Goal: Task Accomplishment & Management: Use online tool/utility

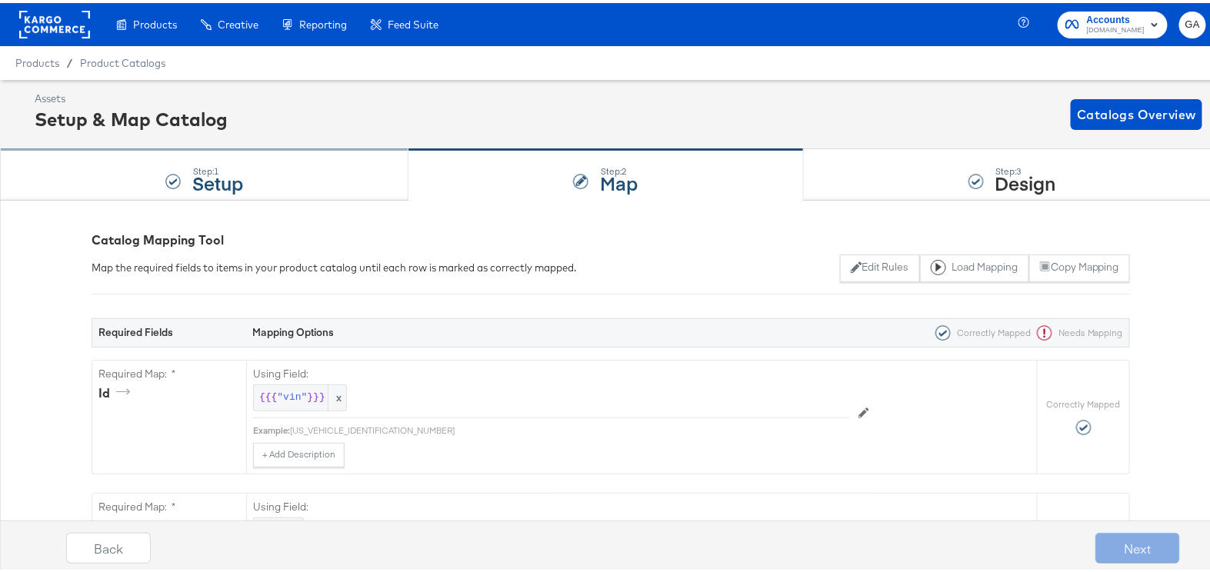
click at [195, 164] on div "Step: 1" at bounding box center [217, 168] width 51 height 11
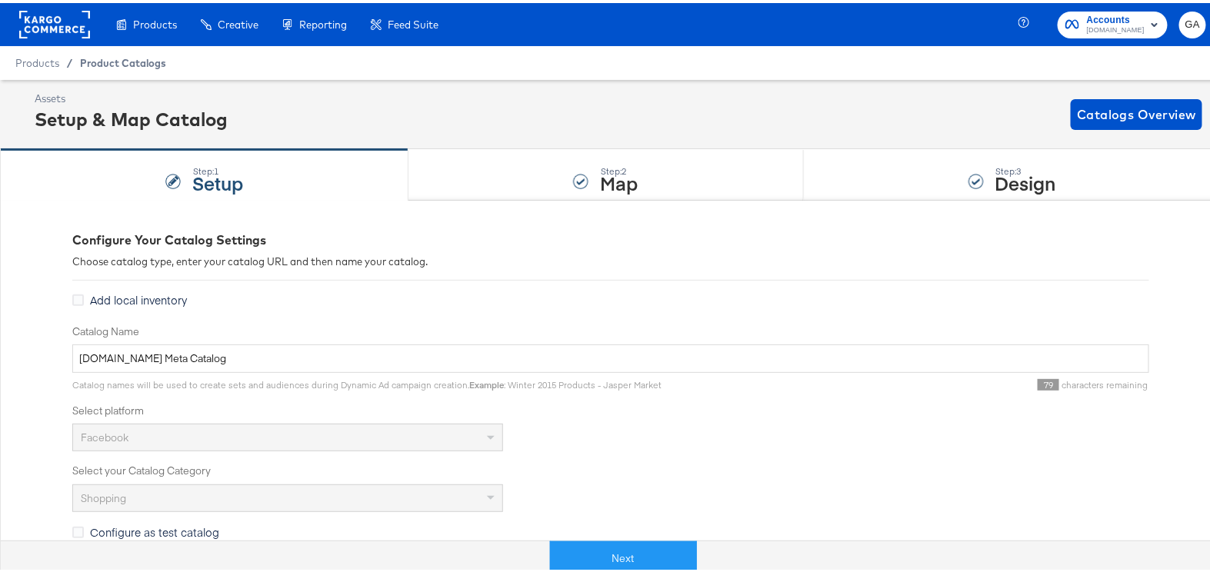
click at [121, 59] on span "Product Catalogs" at bounding box center [123, 60] width 86 height 12
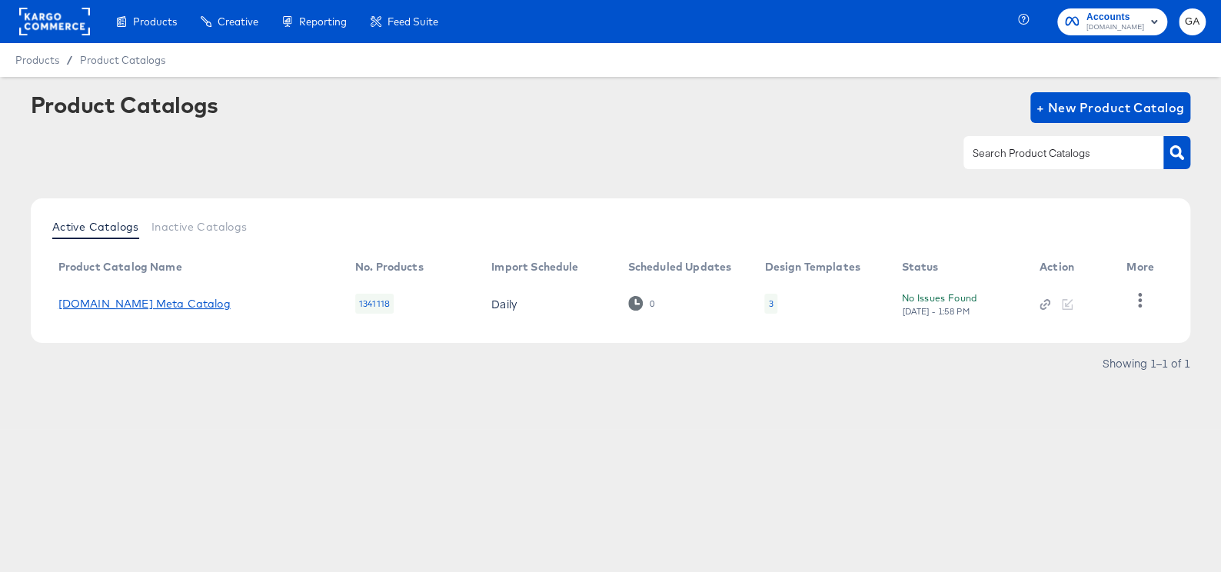
click at [161, 302] on link "[DOMAIN_NAME] Meta Catalog" at bounding box center [144, 304] width 172 height 12
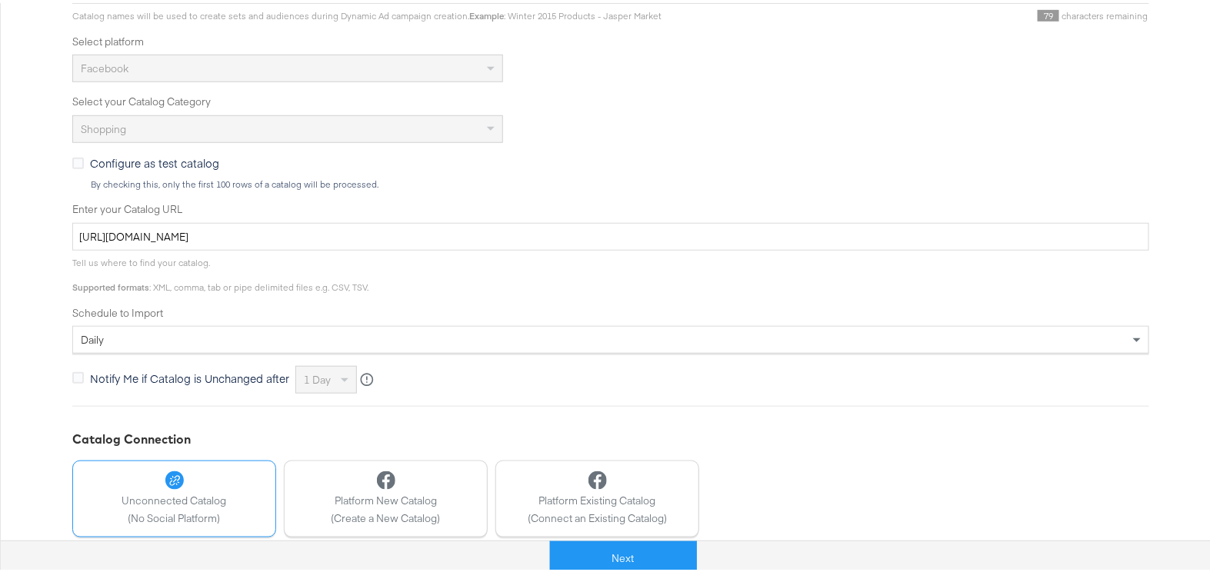
scroll to position [458, 0]
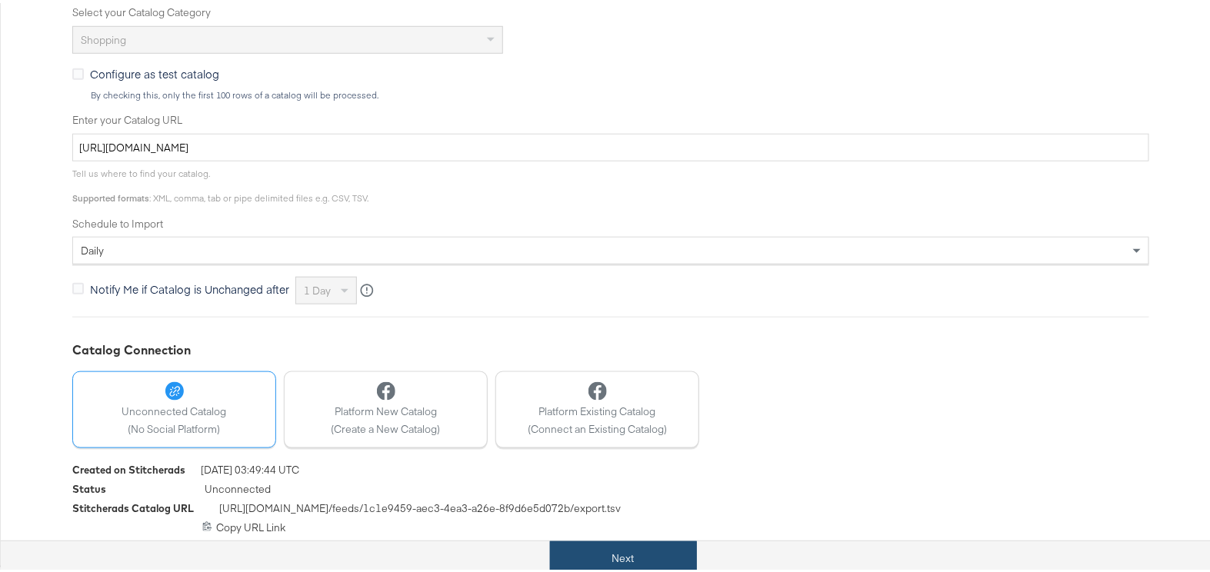
click at [633, 549] on button "Next" at bounding box center [623, 555] width 147 height 35
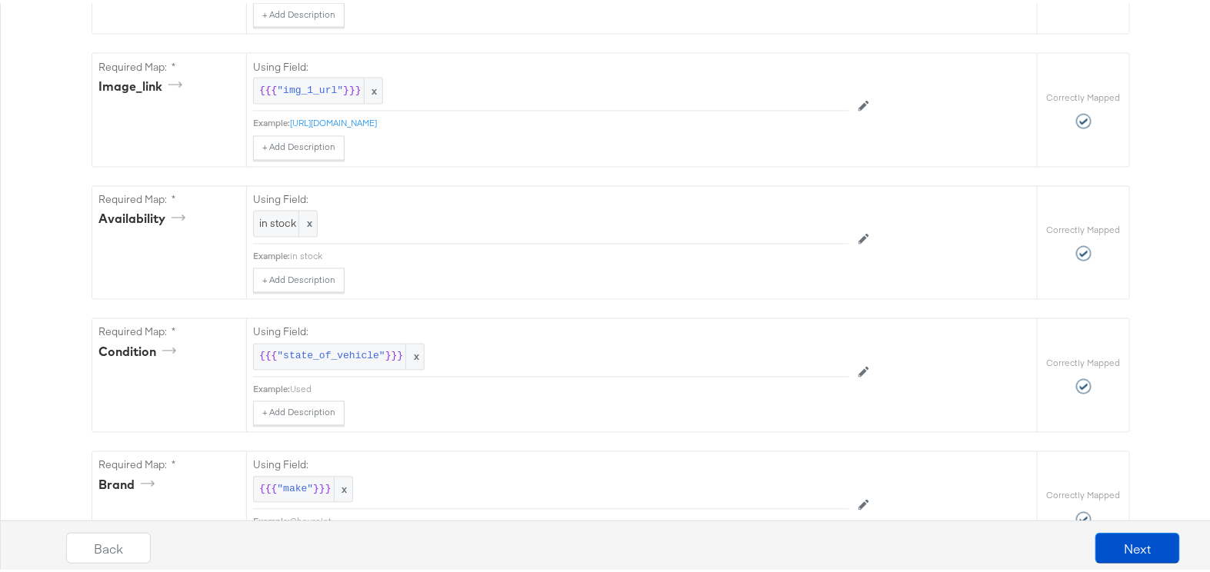
scroll to position [1053, 0]
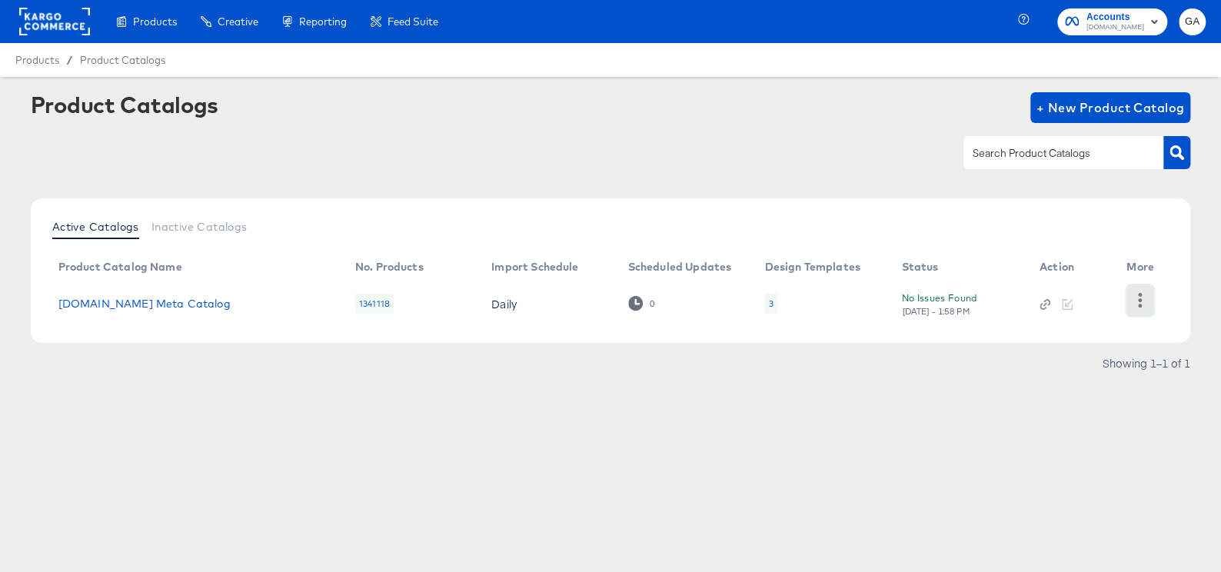
click at [1140, 299] on icon "button" at bounding box center [1140, 300] width 4 height 15
click at [1030, 300] on div "HUD Checks (Internal)" at bounding box center [1077, 299] width 154 height 25
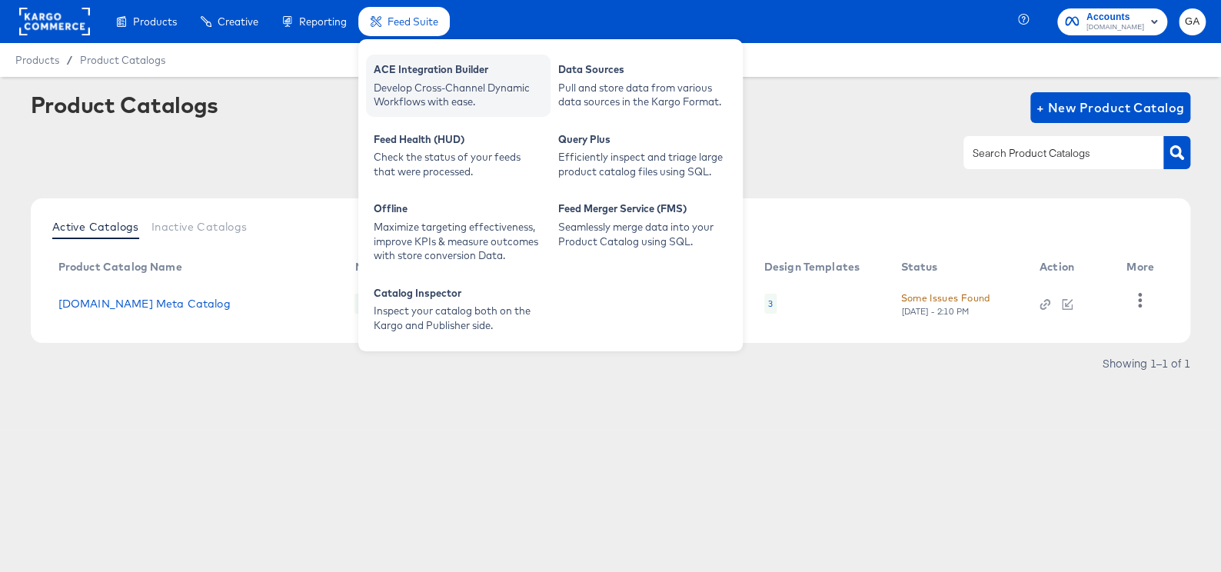
click at [421, 77] on div "ACE Integration Builder" at bounding box center [458, 71] width 169 height 18
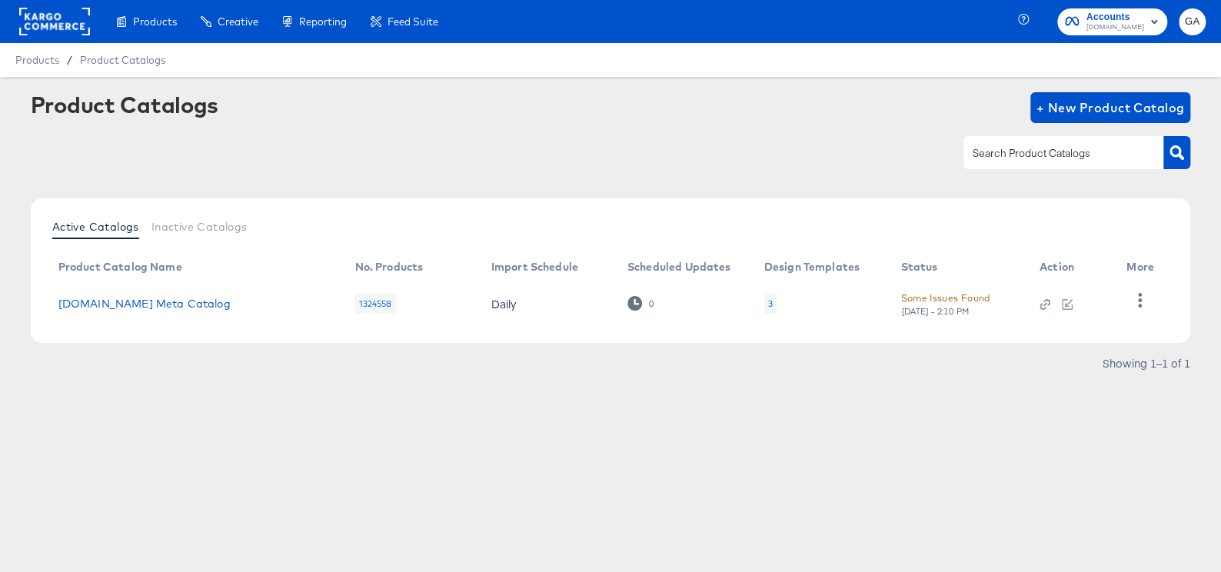
click at [955, 292] on div "Some Issues Found" at bounding box center [944, 298] width 89 height 16
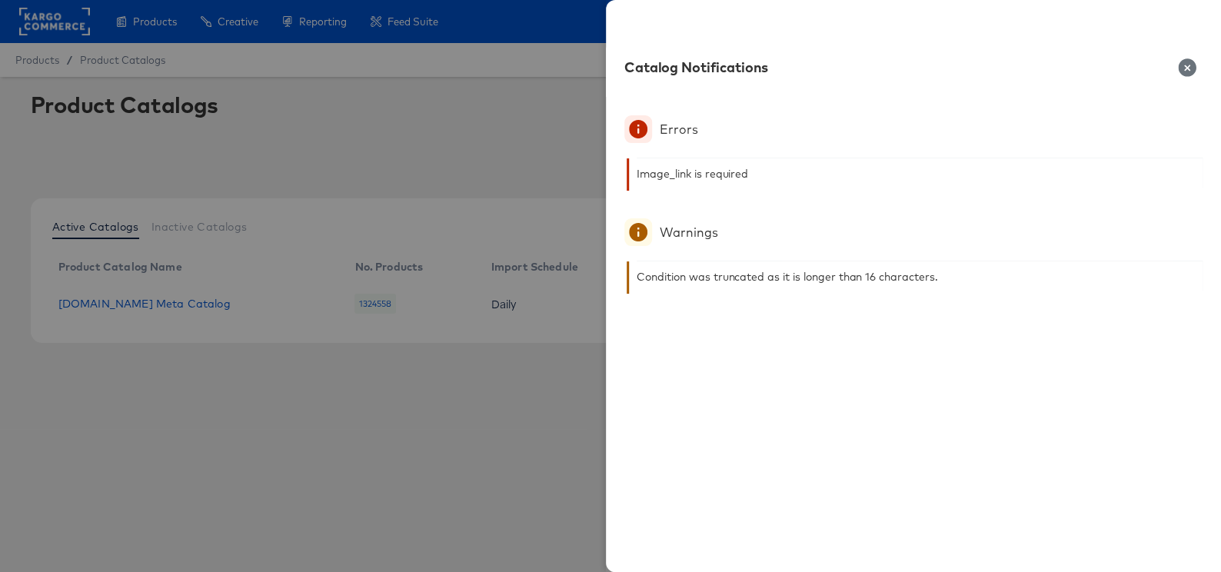
click at [1183, 65] on icon "button" at bounding box center [1187, 67] width 18 height 18
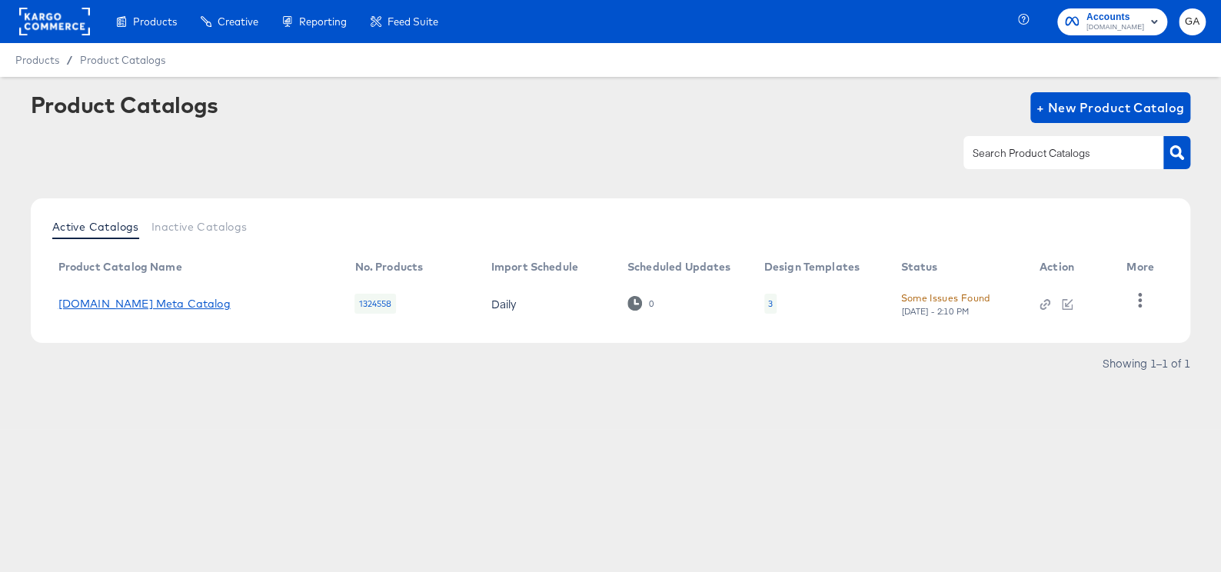
click at [138, 305] on link "[DOMAIN_NAME] Meta Catalog" at bounding box center [144, 304] width 172 height 12
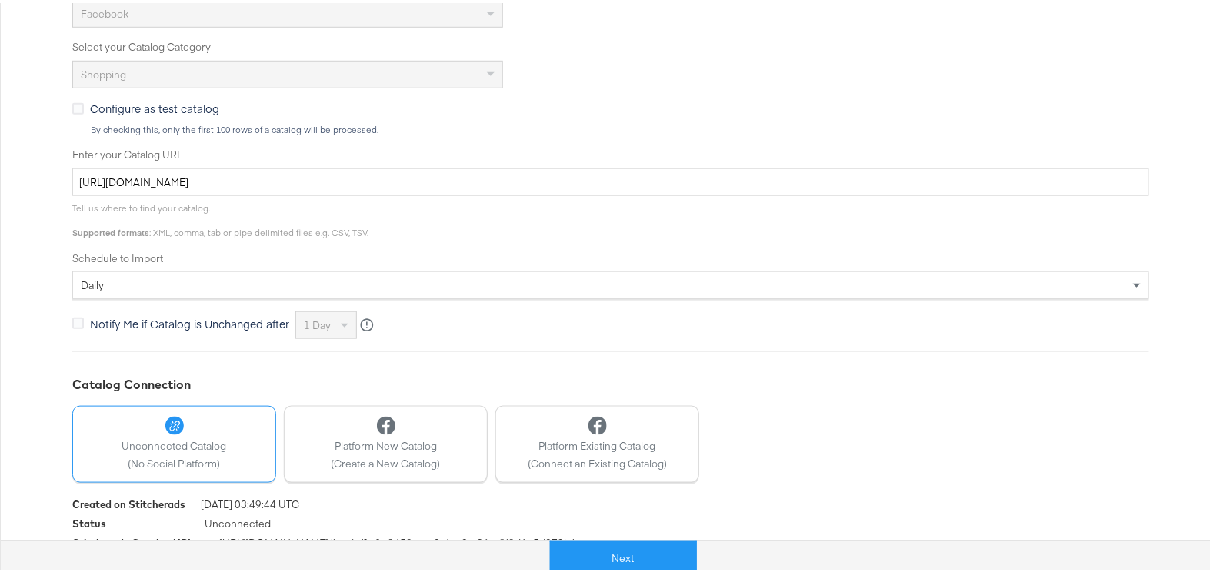
scroll to position [458, 0]
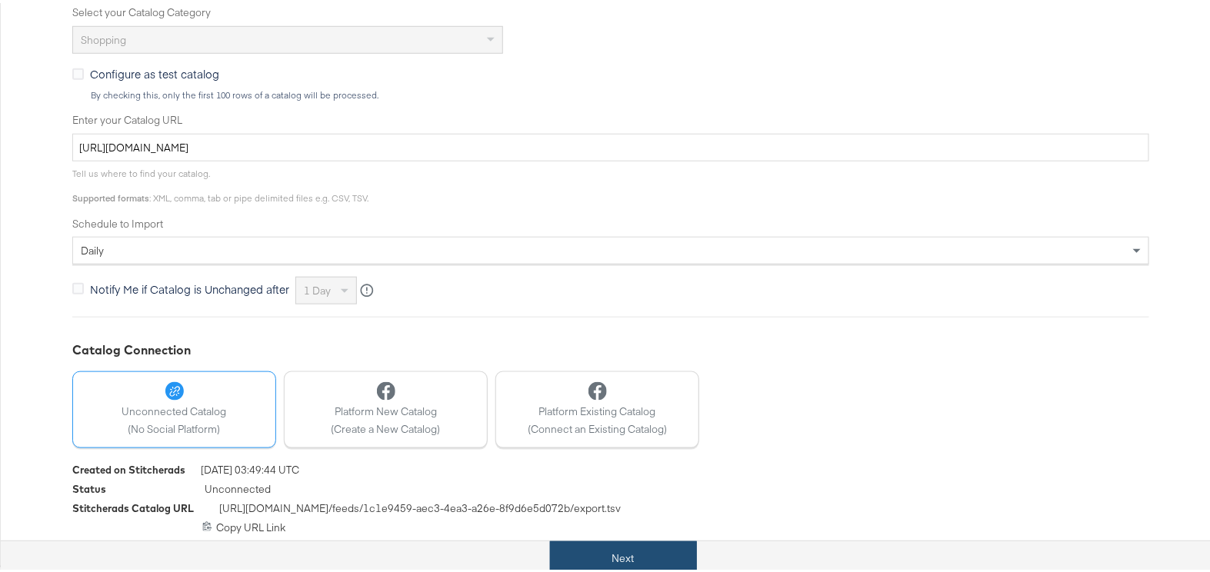
click at [614, 552] on button "Next" at bounding box center [623, 555] width 147 height 35
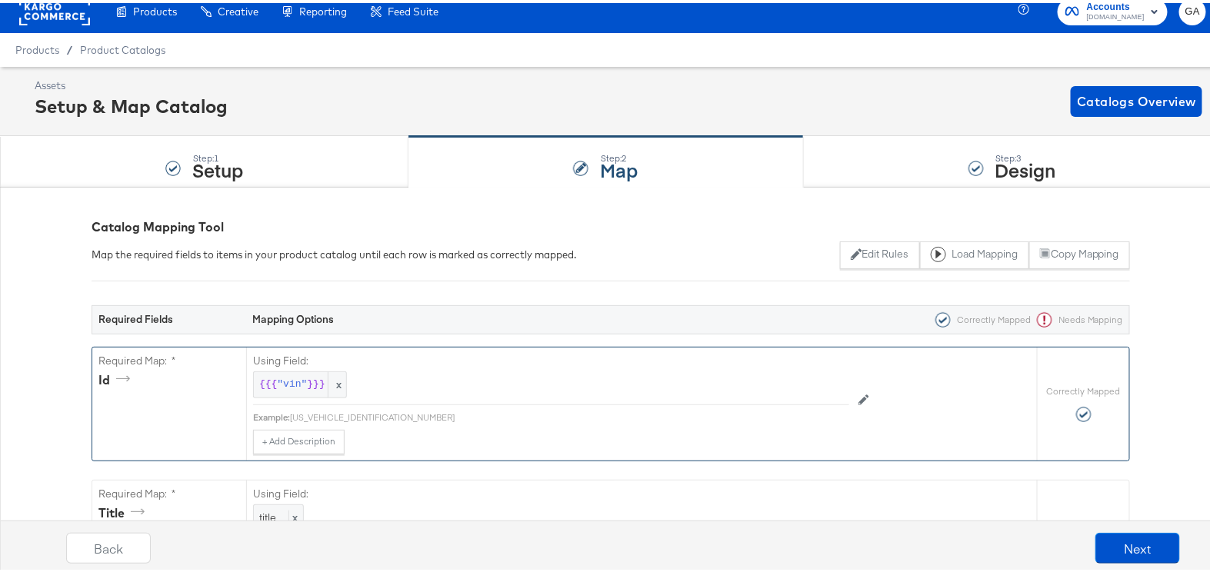
scroll to position [0, 0]
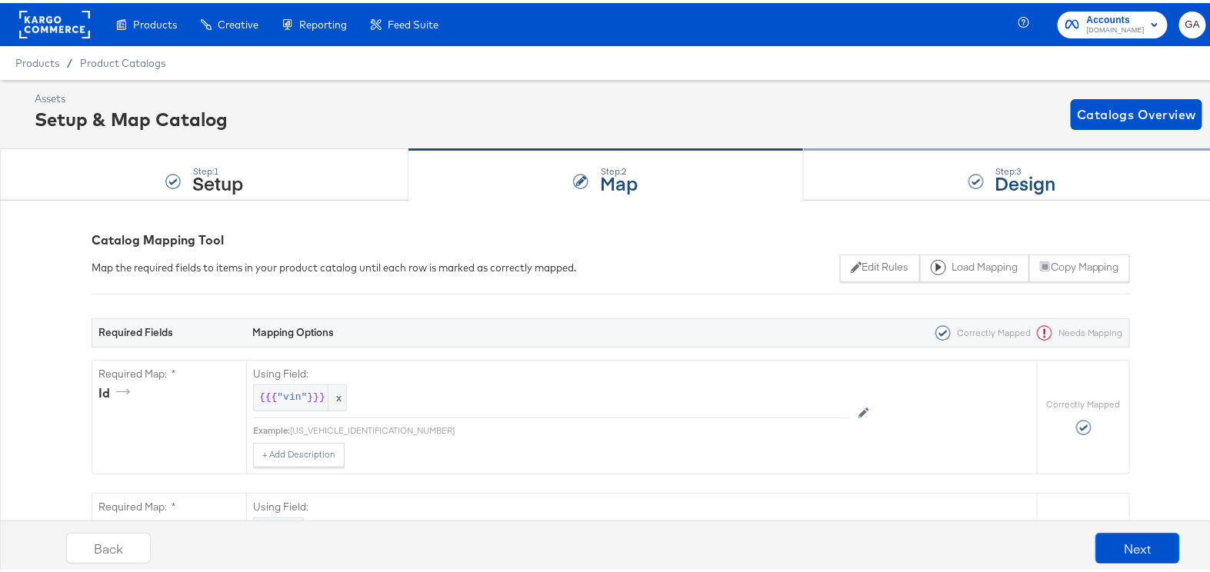
click at [949, 175] on div "Step: 3 Design" at bounding box center [1013, 172] width 418 height 51
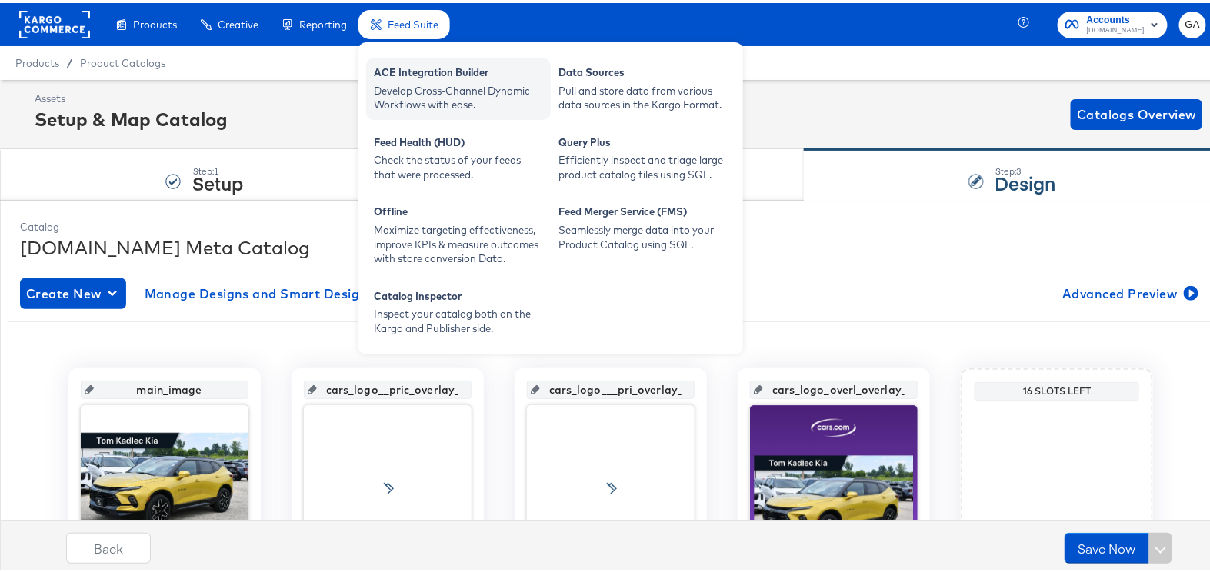
click at [415, 68] on div "ACE Integration Builder" at bounding box center [458, 71] width 169 height 18
